Goal: Transaction & Acquisition: Purchase product/service

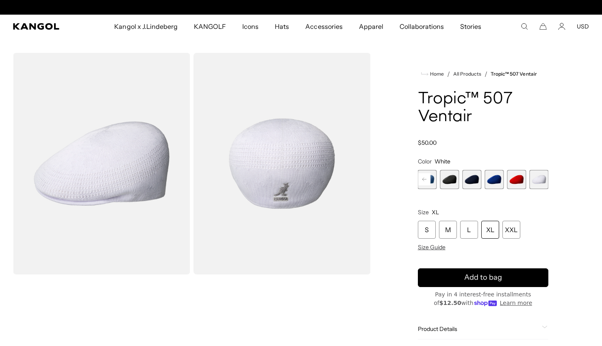
scroll to position [0, 168]
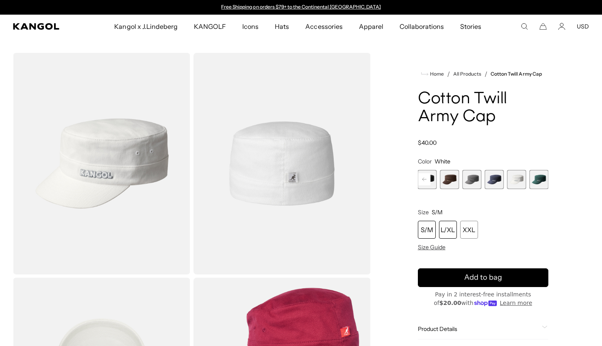
click at [448, 232] on div "L/XL" at bounding box center [448, 230] width 18 height 18
click at [119, 152] on img "Gallery Viewer" at bounding box center [101, 164] width 177 height 222
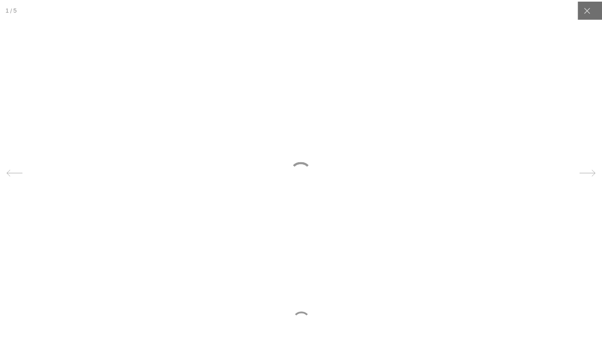
scroll to position [0, 168]
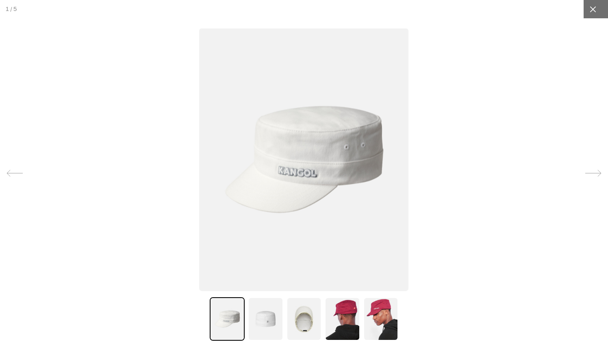
click at [589, 5] on icon at bounding box center [593, 9] width 8 height 8
